Goal: Information Seeking & Learning: Find specific fact

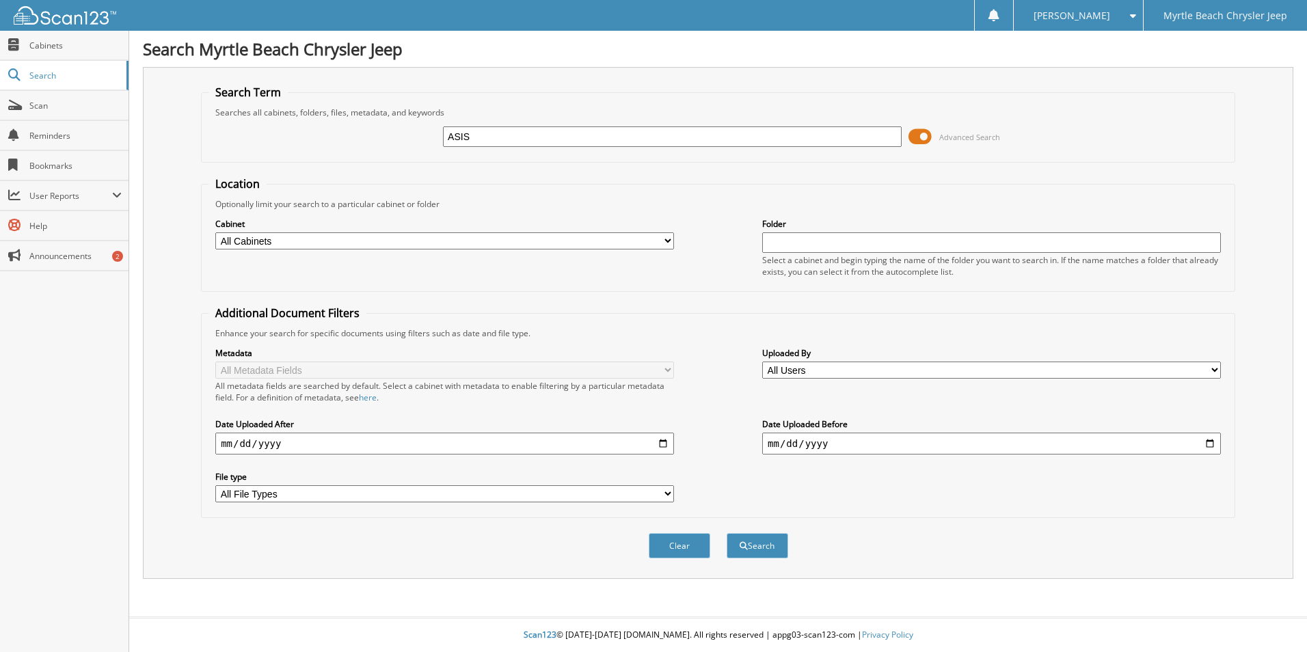
type input "ASIS"
click at [727, 533] on button "Search" at bounding box center [758, 545] width 62 height 25
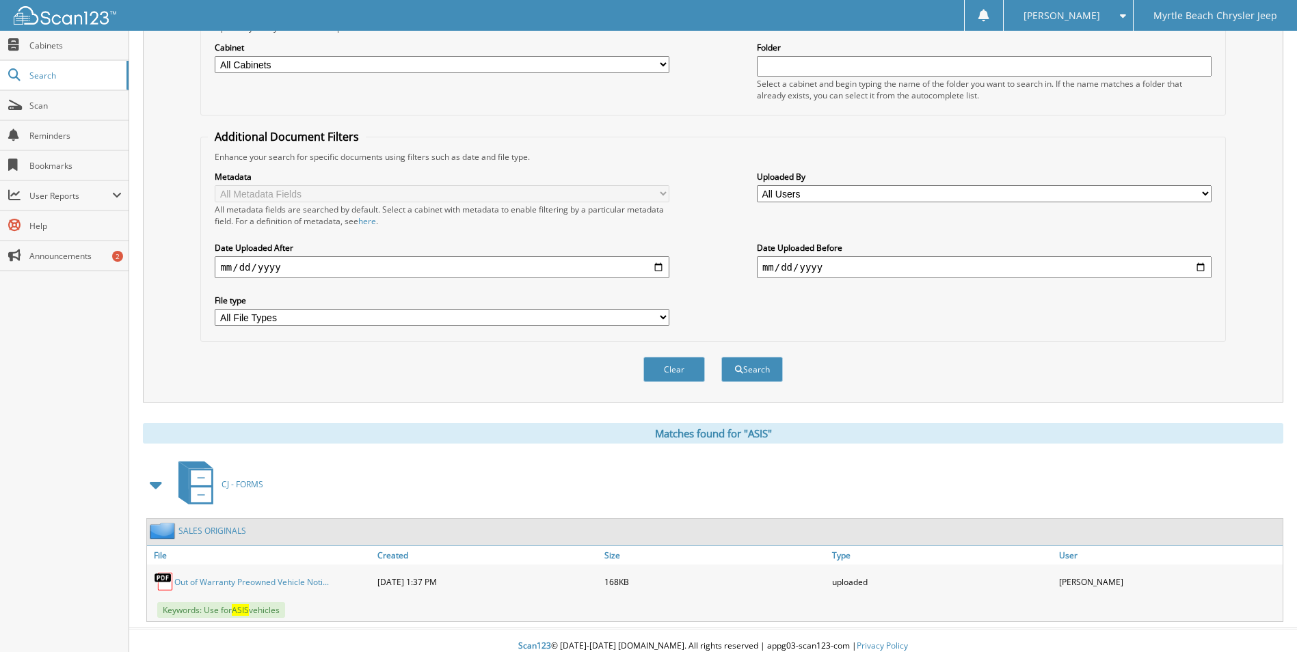
scroll to position [188, 0]
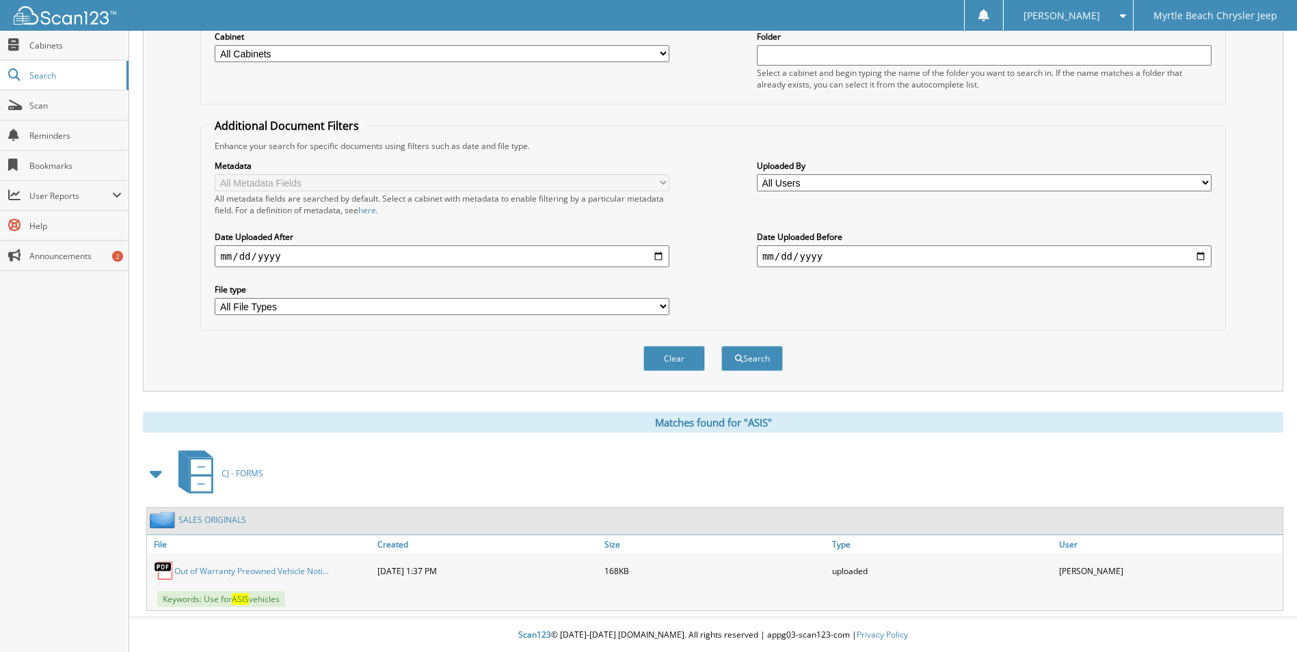
click at [237, 571] on link "Out of Warranty Preowned Vehicle Noti..." at bounding box center [251, 571] width 155 height 12
